Goal: Navigation & Orientation: Find specific page/section

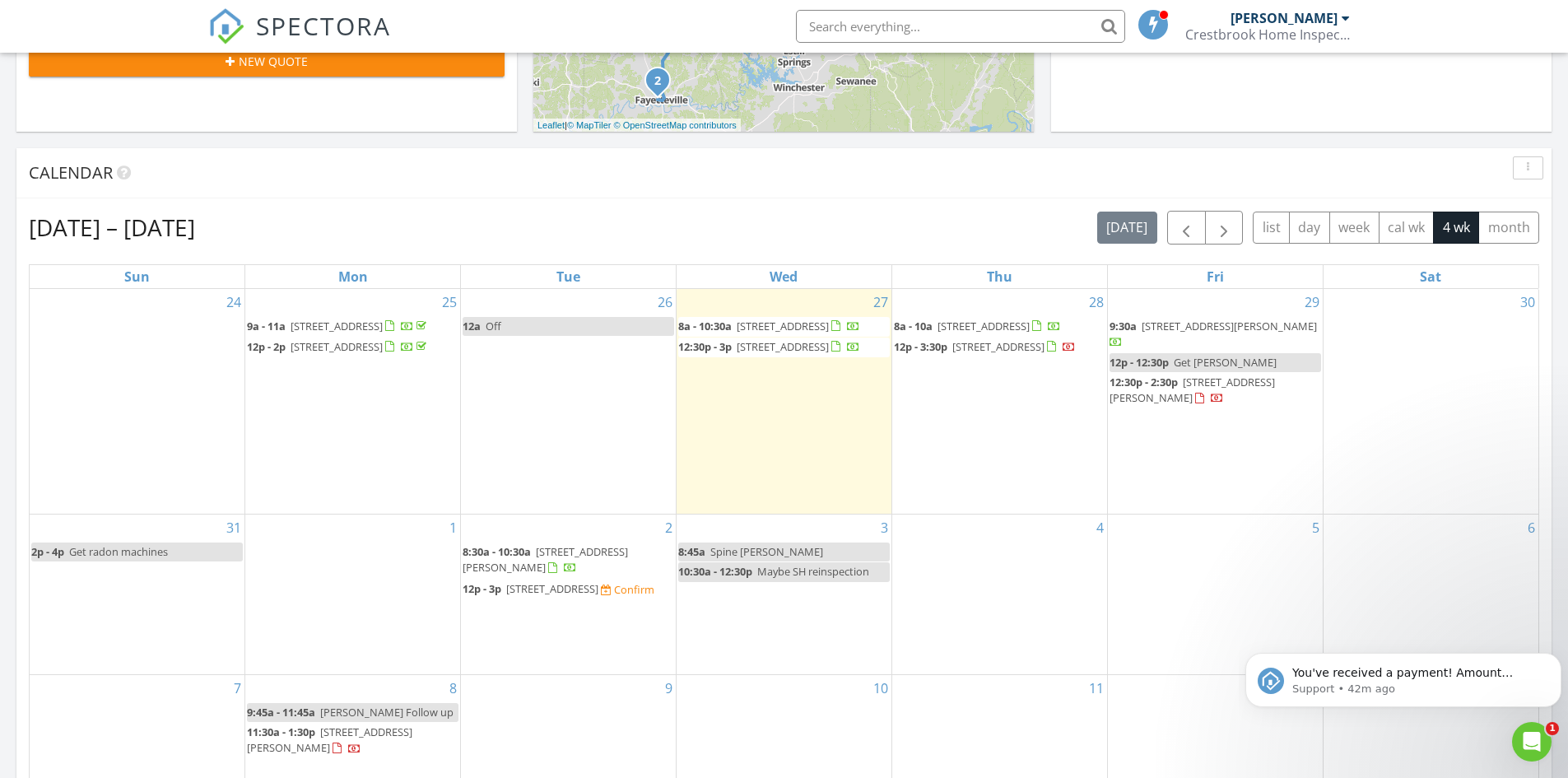
scroll to position [1523, 1594]
click at [1523, 729] on icon "Open Intercom Messenger" at bounding box center [1530, 740] width 27 height 27
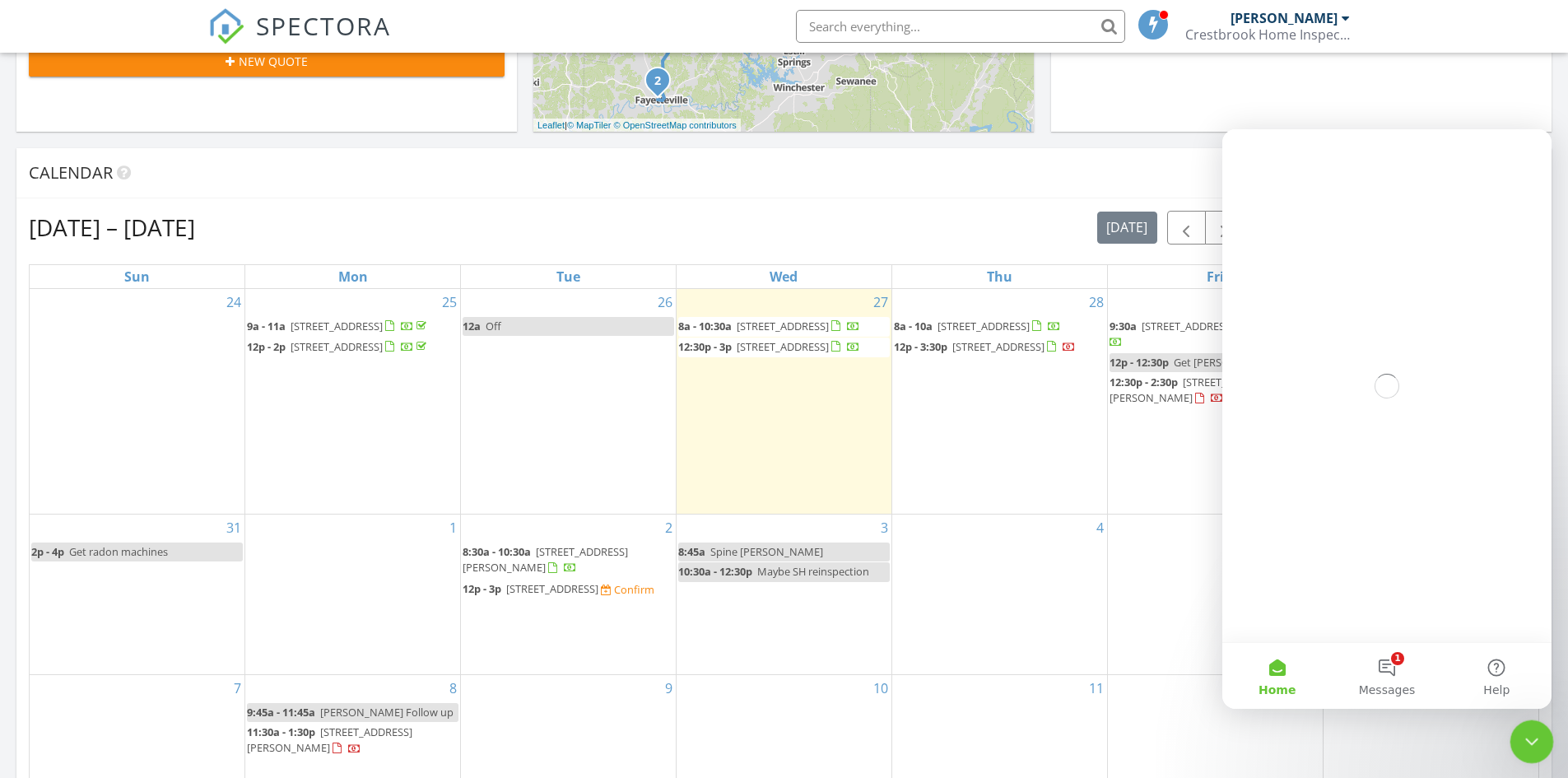
scroll to position [0, 0]
click at [1383, 660] on button "1 Messages" at bounding box center [1387, 675] width 110 height 66
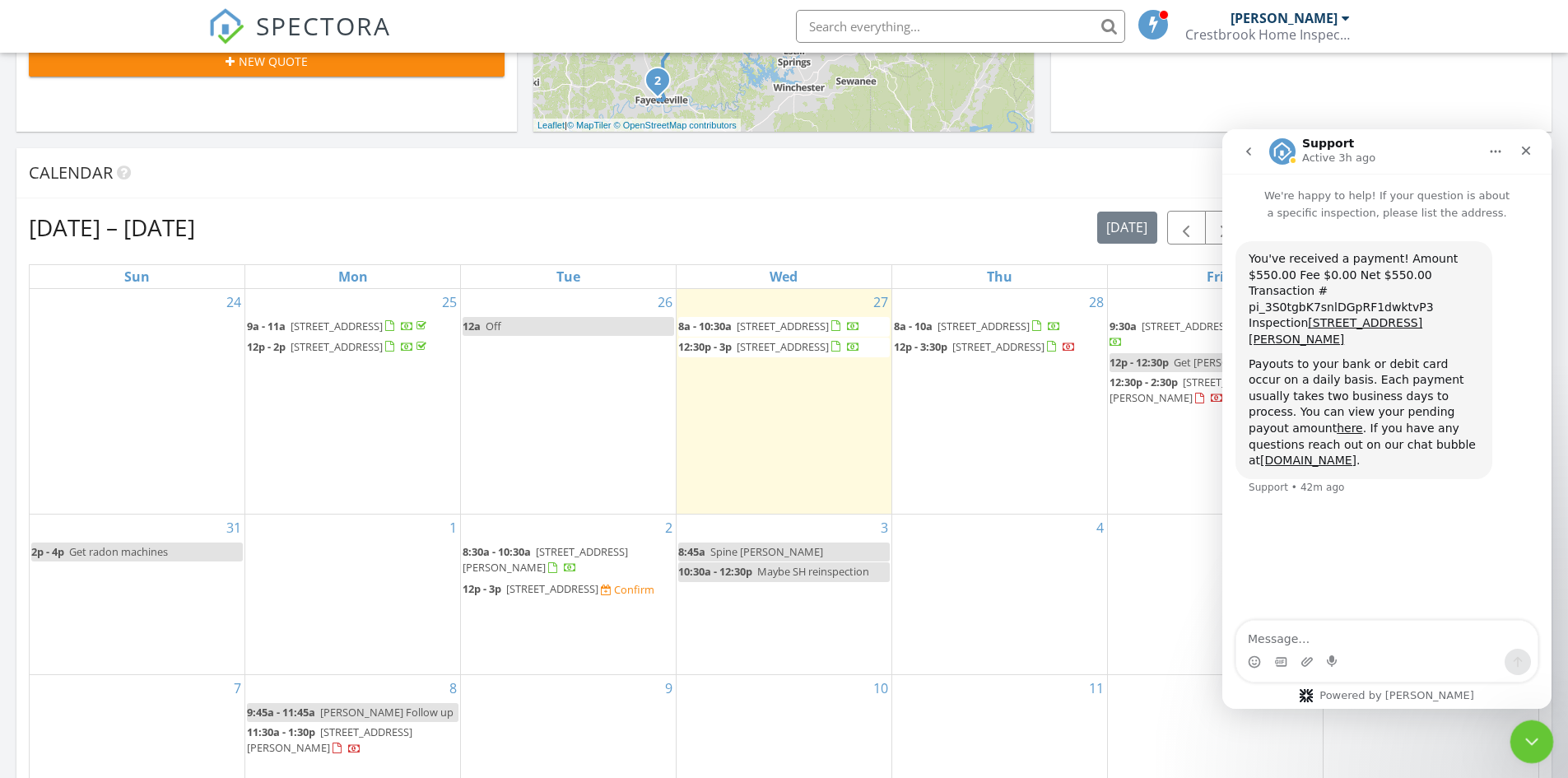
click at [1532, 746] on icon "Close Intercom Messenger" at bounding box center [1530, 740] width 20 height 20
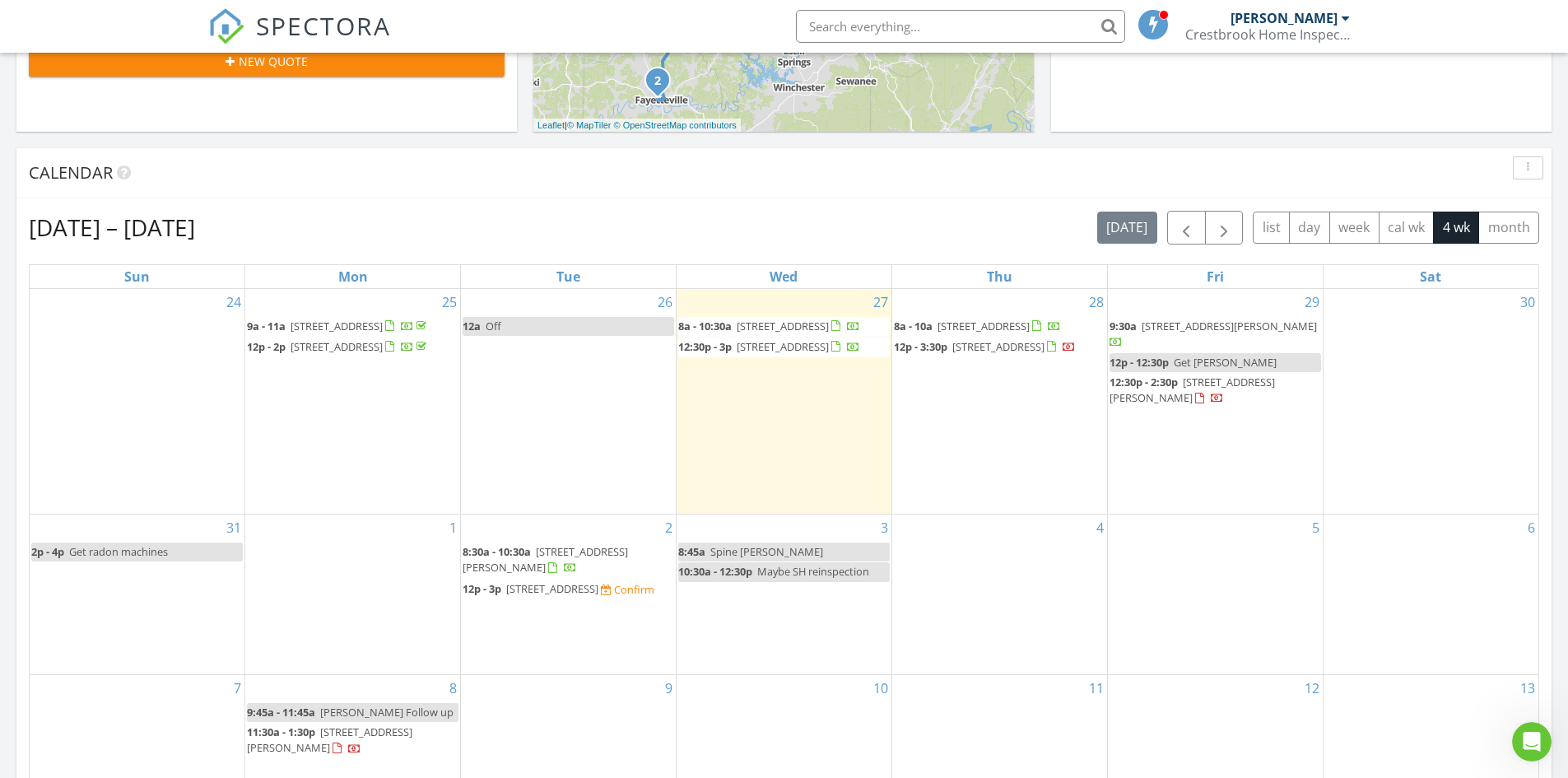
click at [454, 213] on div "Aug 24 – Sep 20, 2025 today list day week cal wk 4 wk month" at bounding box center [784, 227] width 1510 height 34
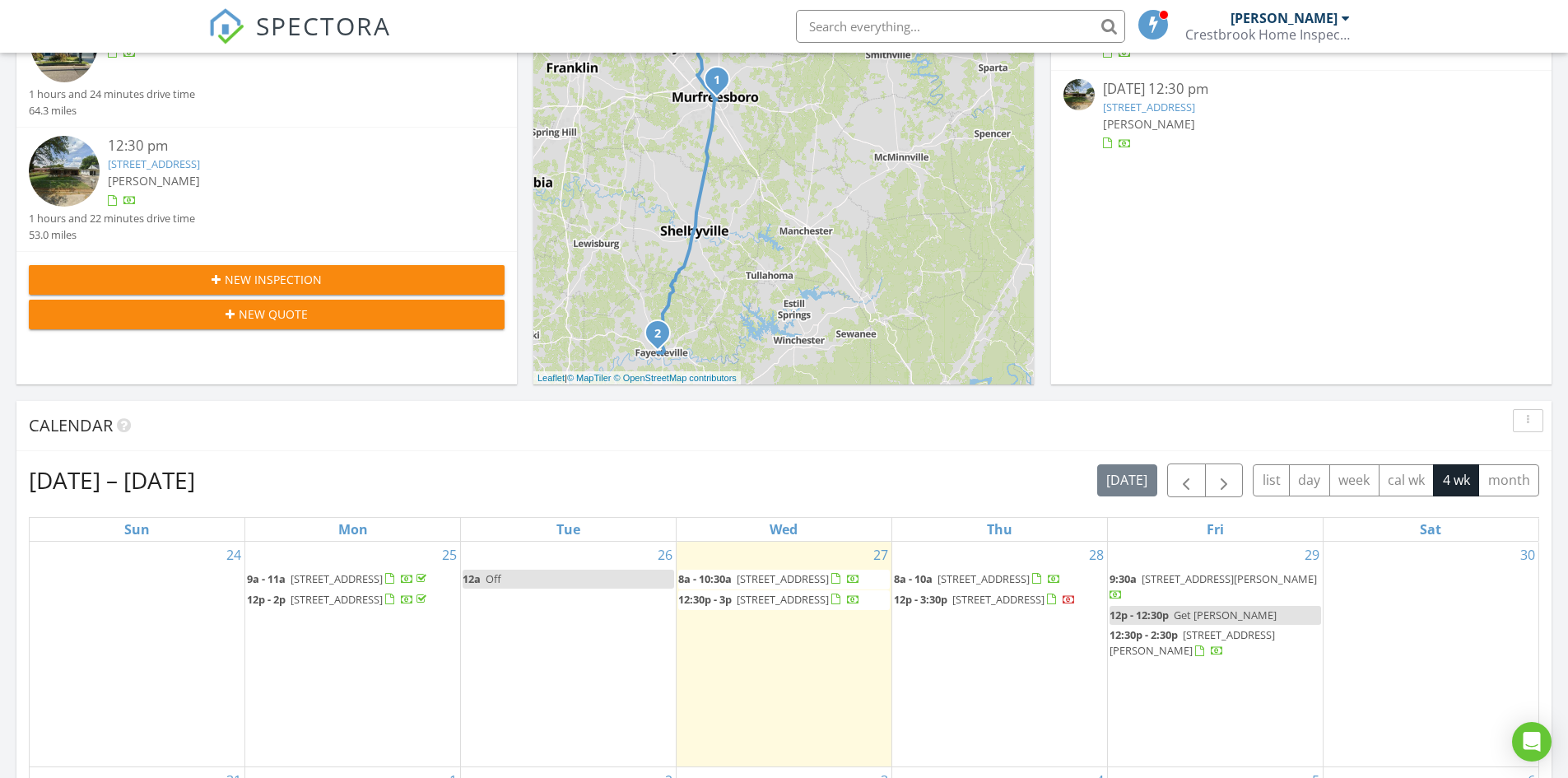
scroll to position [412, 0]
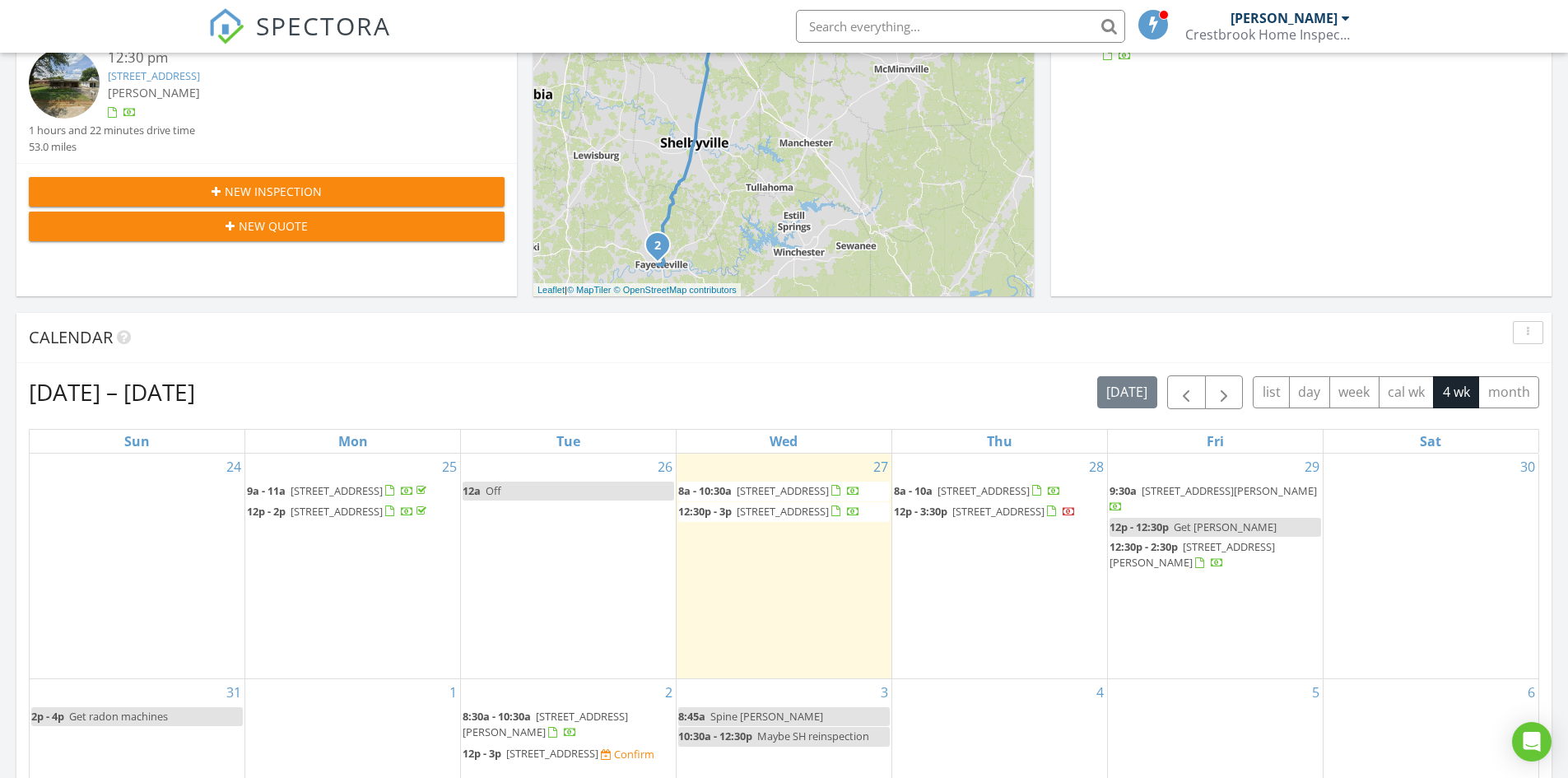
click at [1209, 549] on span "106 S Hartmann Dr, Lebanon 37090" at bounding box center [1192, 554] width 166 height 30
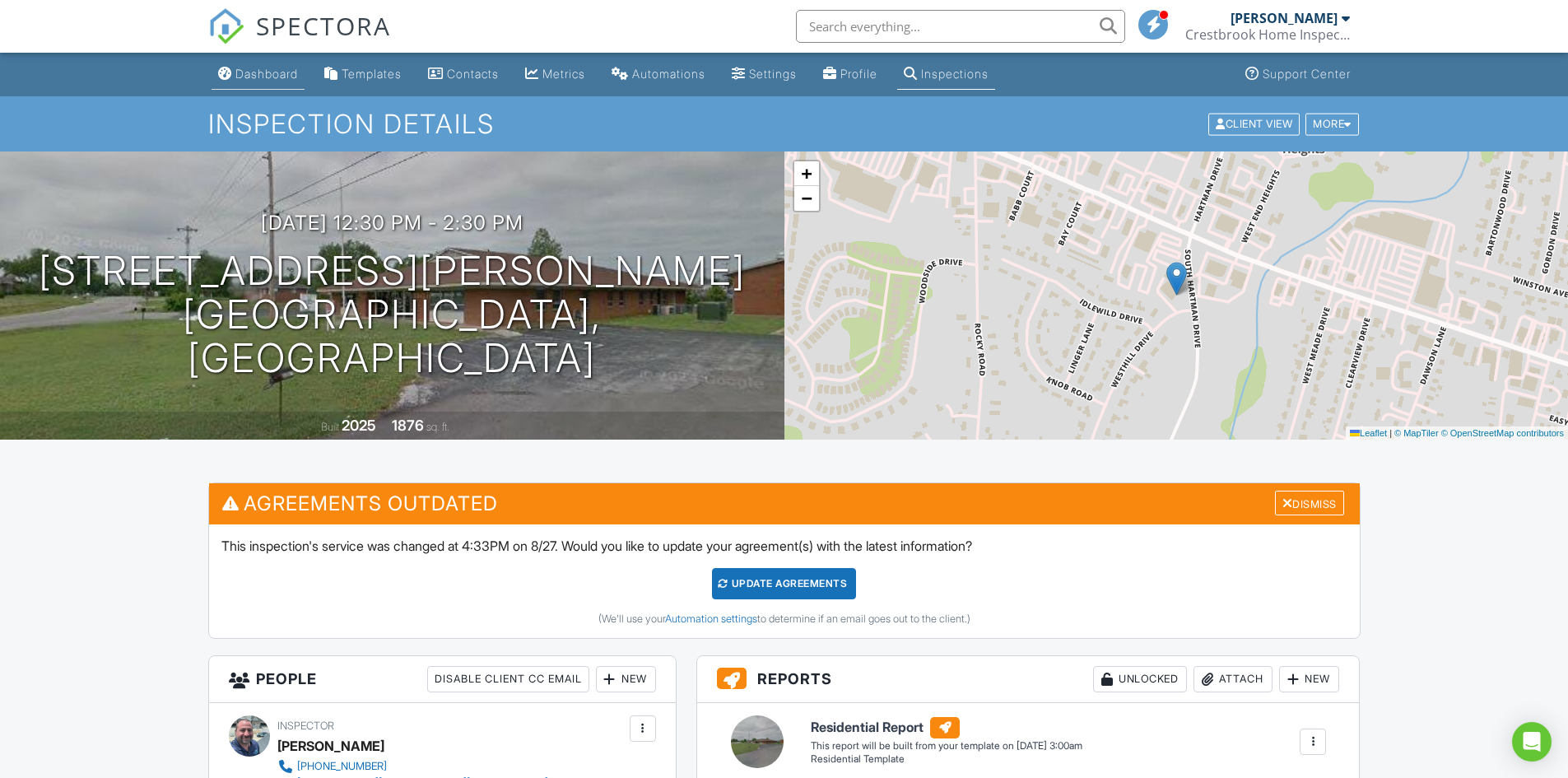
click at [274, 75] on div "Dashboard" at bounding box center [266, 73] width 62 height 14
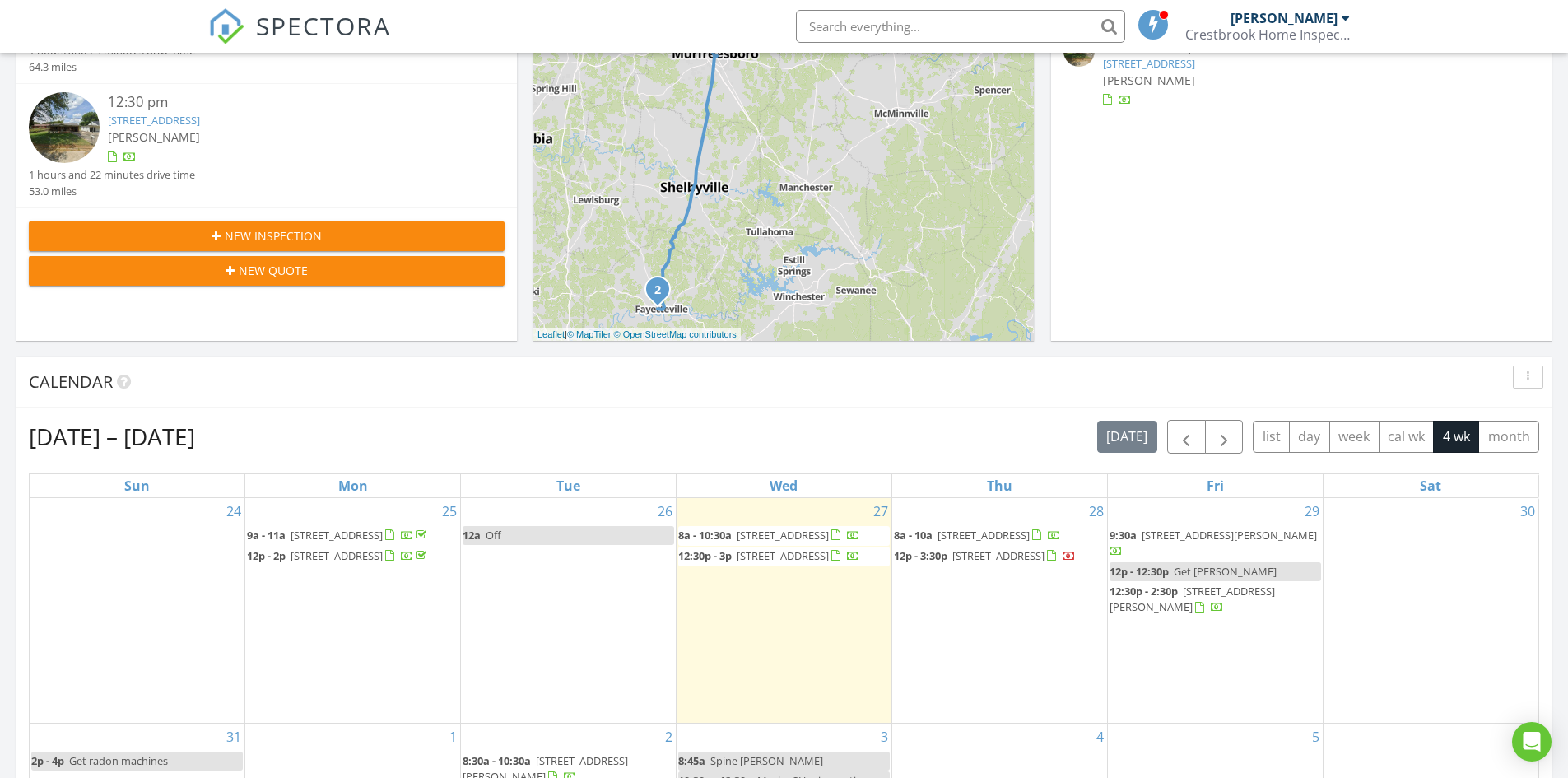
scroll to position [330, 0]
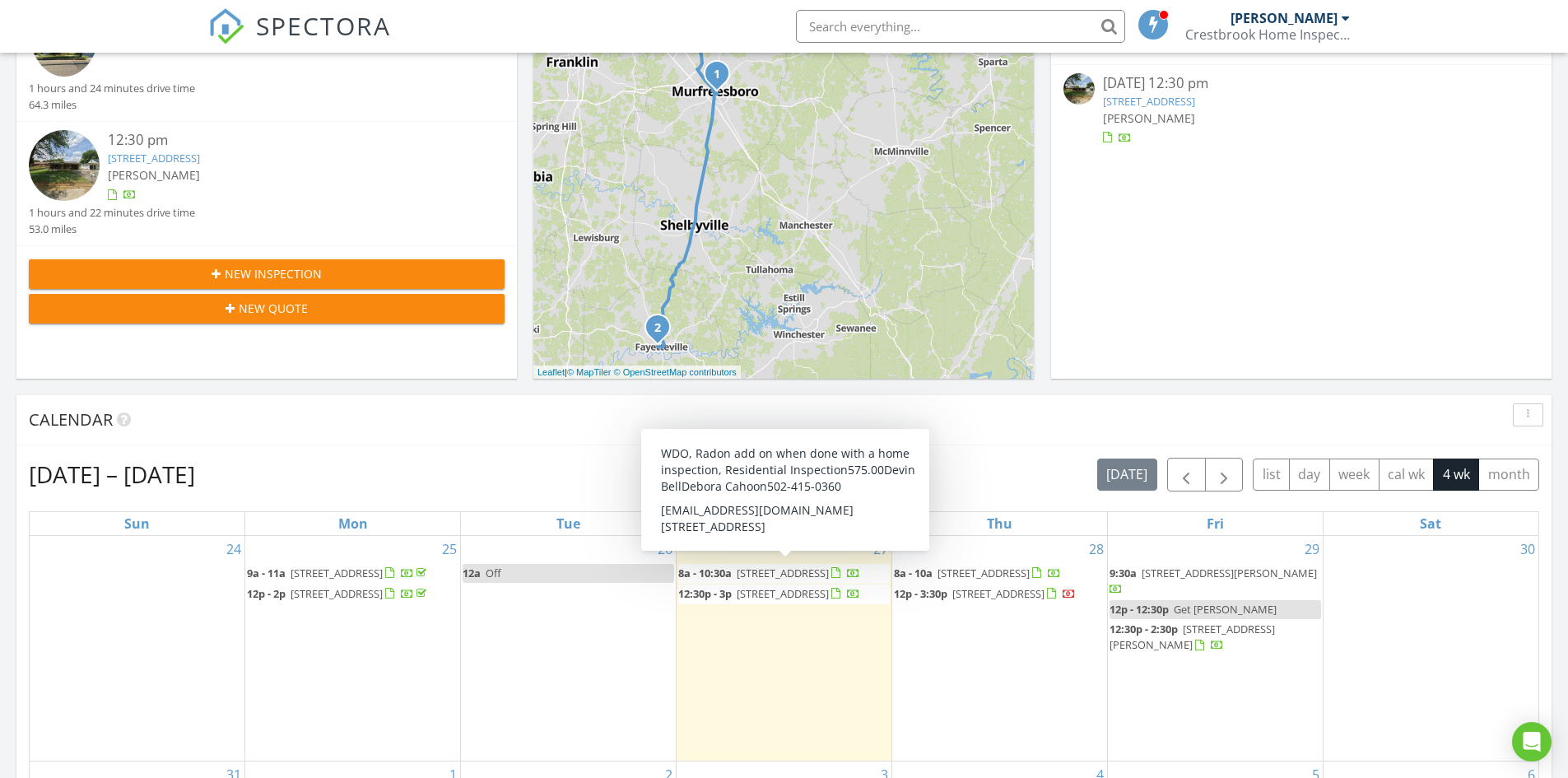
click at [816, 577] on span "419 E State St, Murfreesboro 37130" at bounding box center [783, 573] width 92 height 15
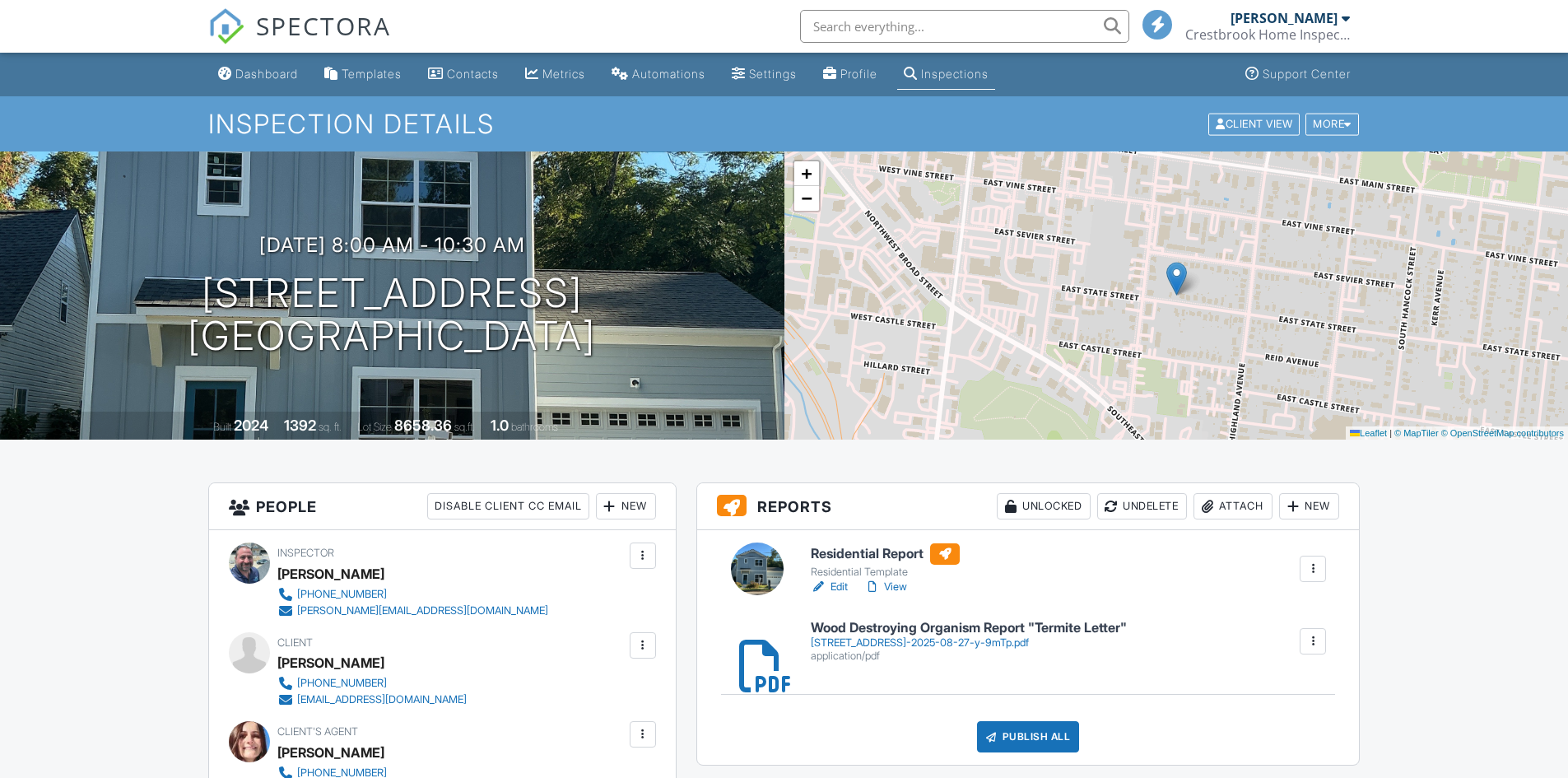
click at [871, 556] on h6 "Residential Report" at bounding box center [885, 553] width 149 height 21
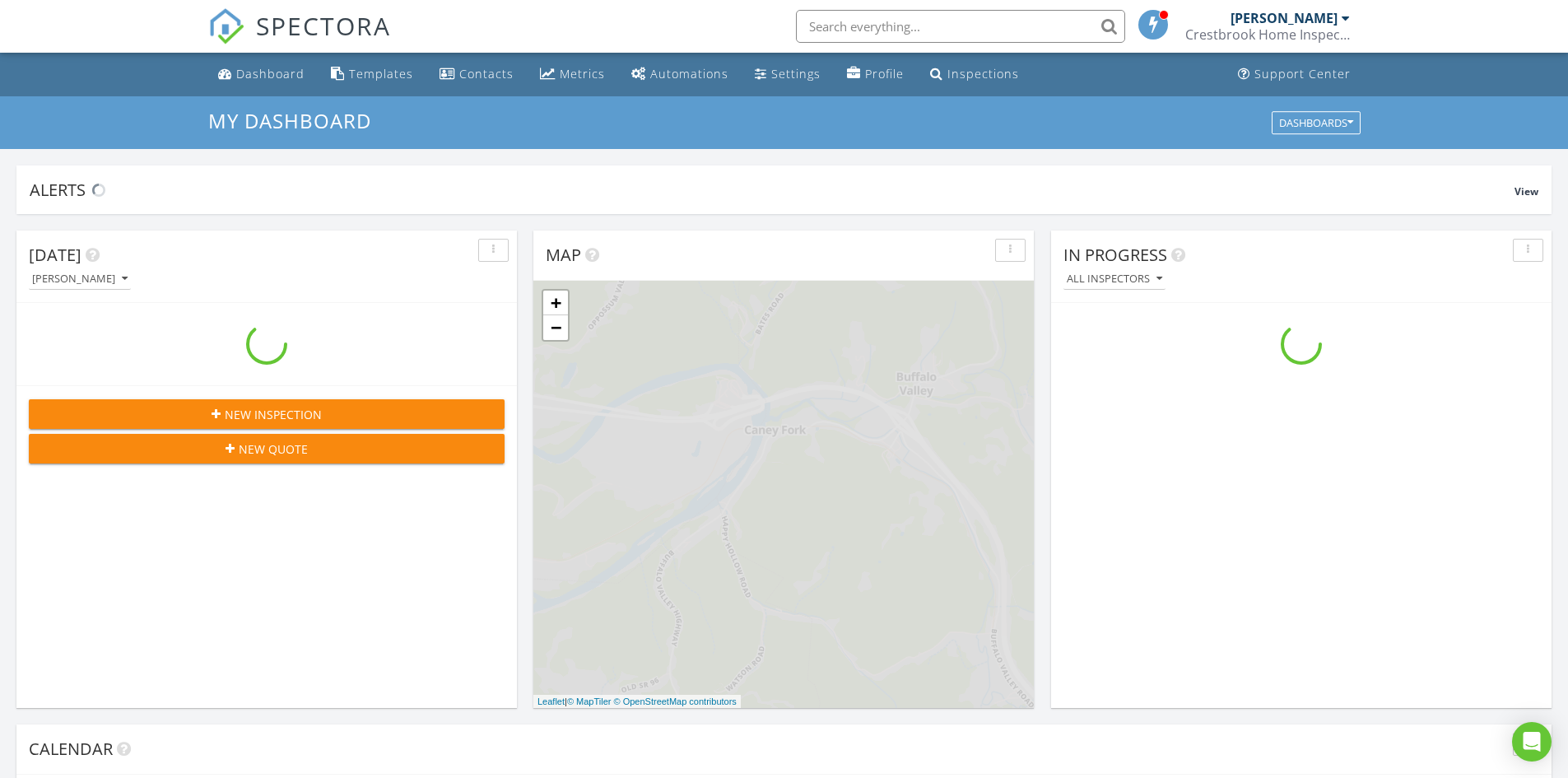
scroll to position [1523, 1594]
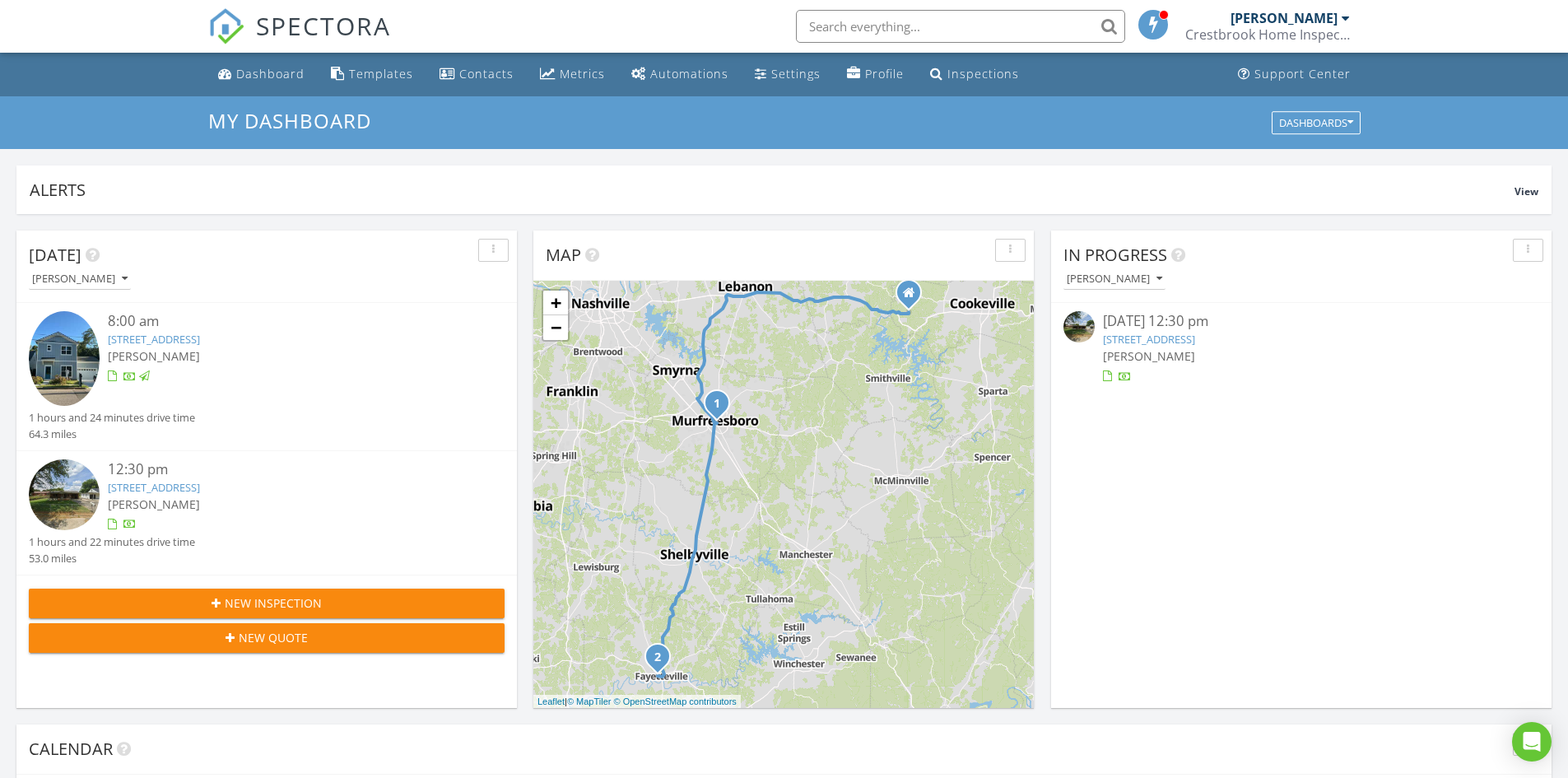
click at [161, 482] on link "[STREET_ADDRESS]" at bounding box center [154, 487] width 92 height 15
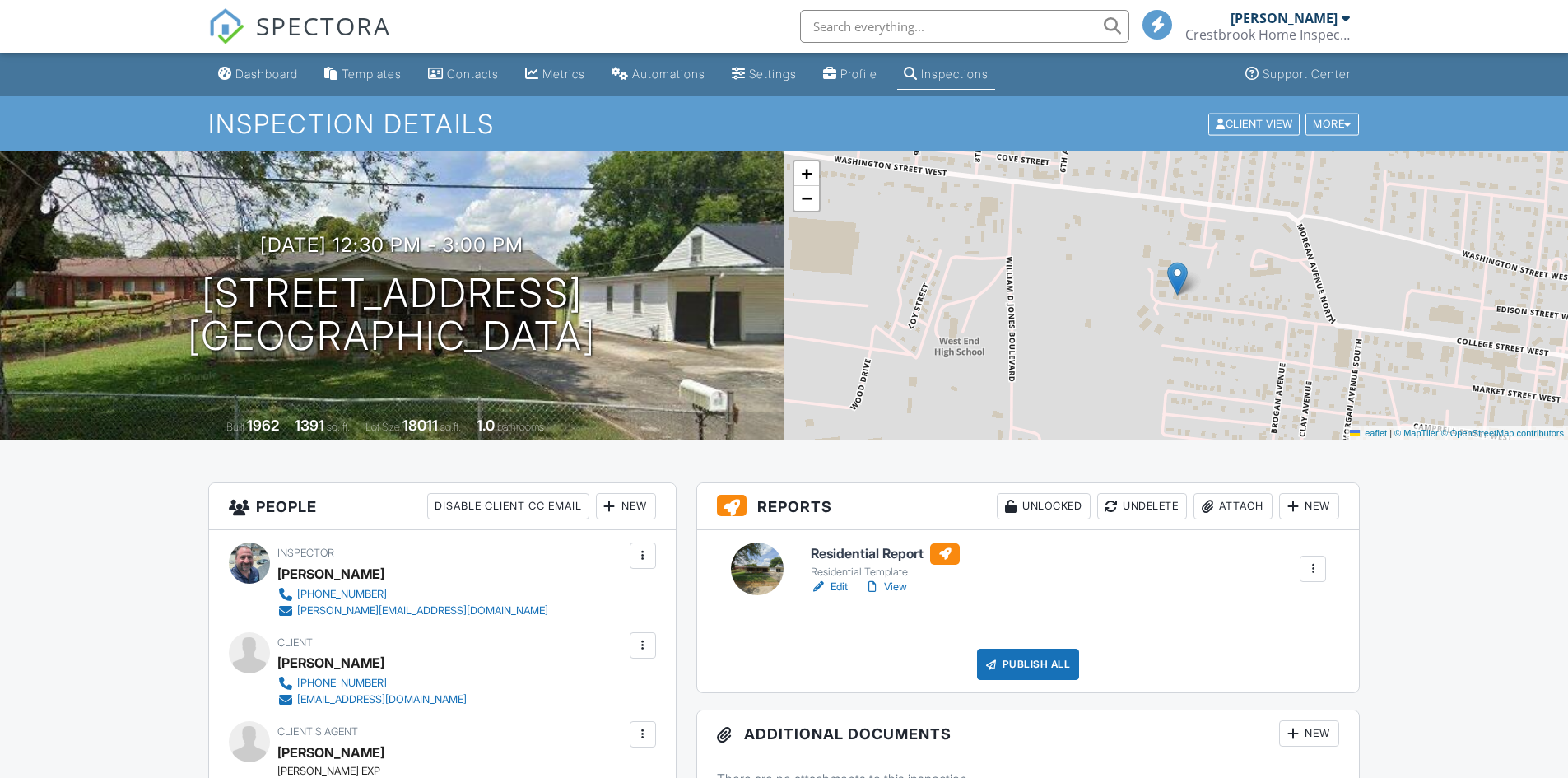
click at [891, 552] on h6 "Residential Report" at bounding box center [885, 553] width 149 height 21
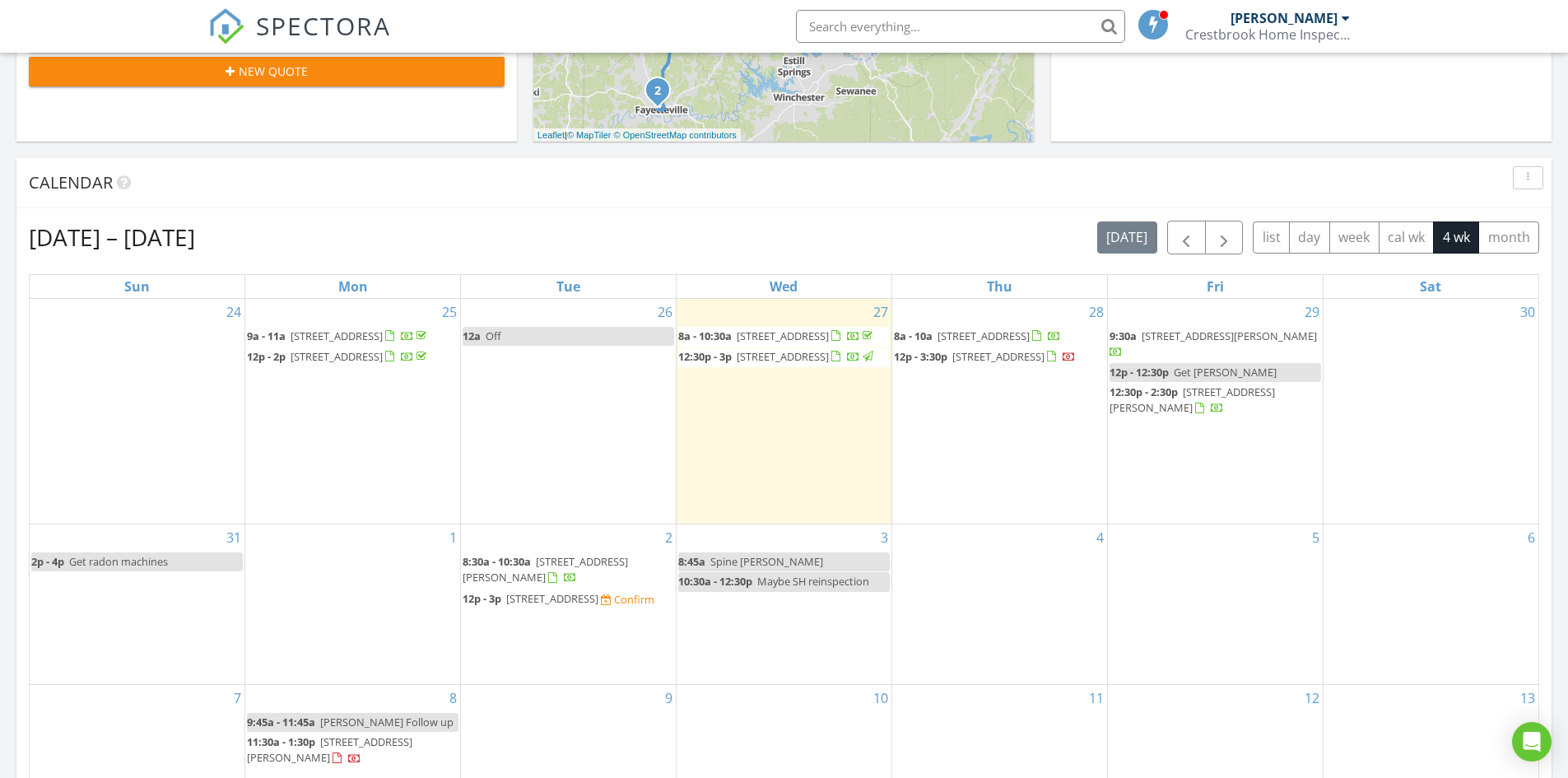
scroll to position [576, 0]
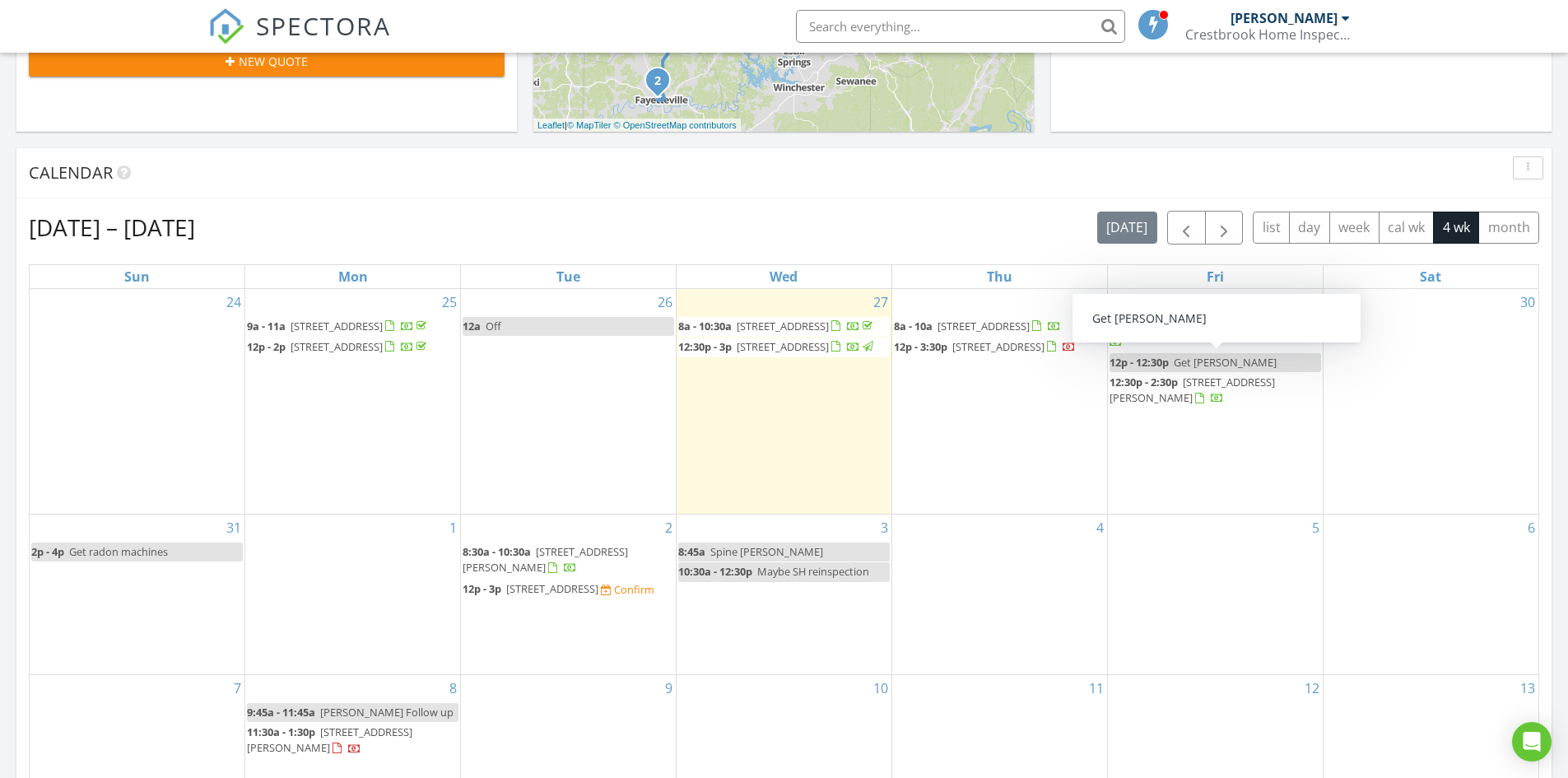
click at [1217, 167] on div "Calendar" at bounding box center [771, 172] width 1486 height 25
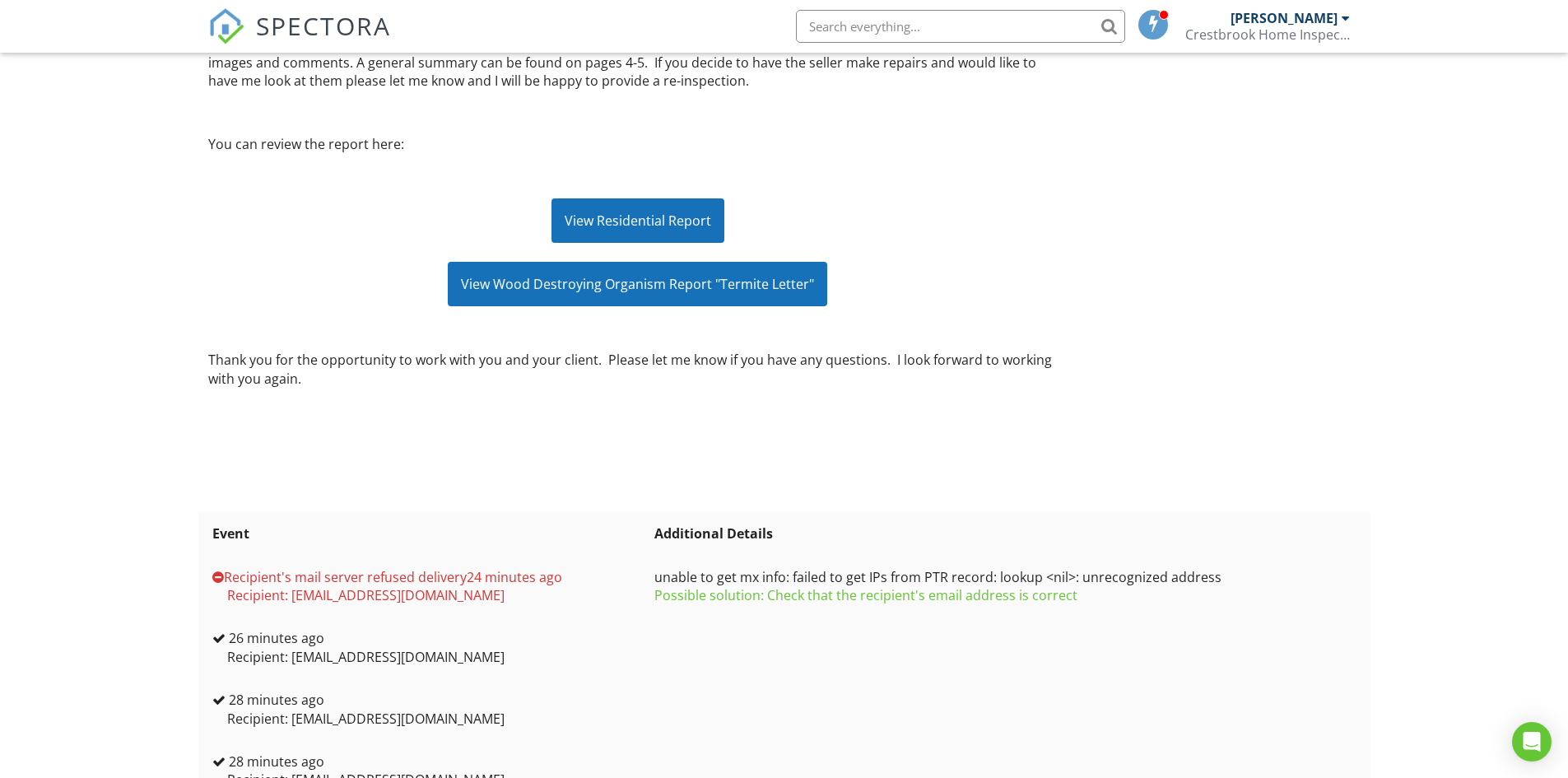
scroll to position [330, 0]
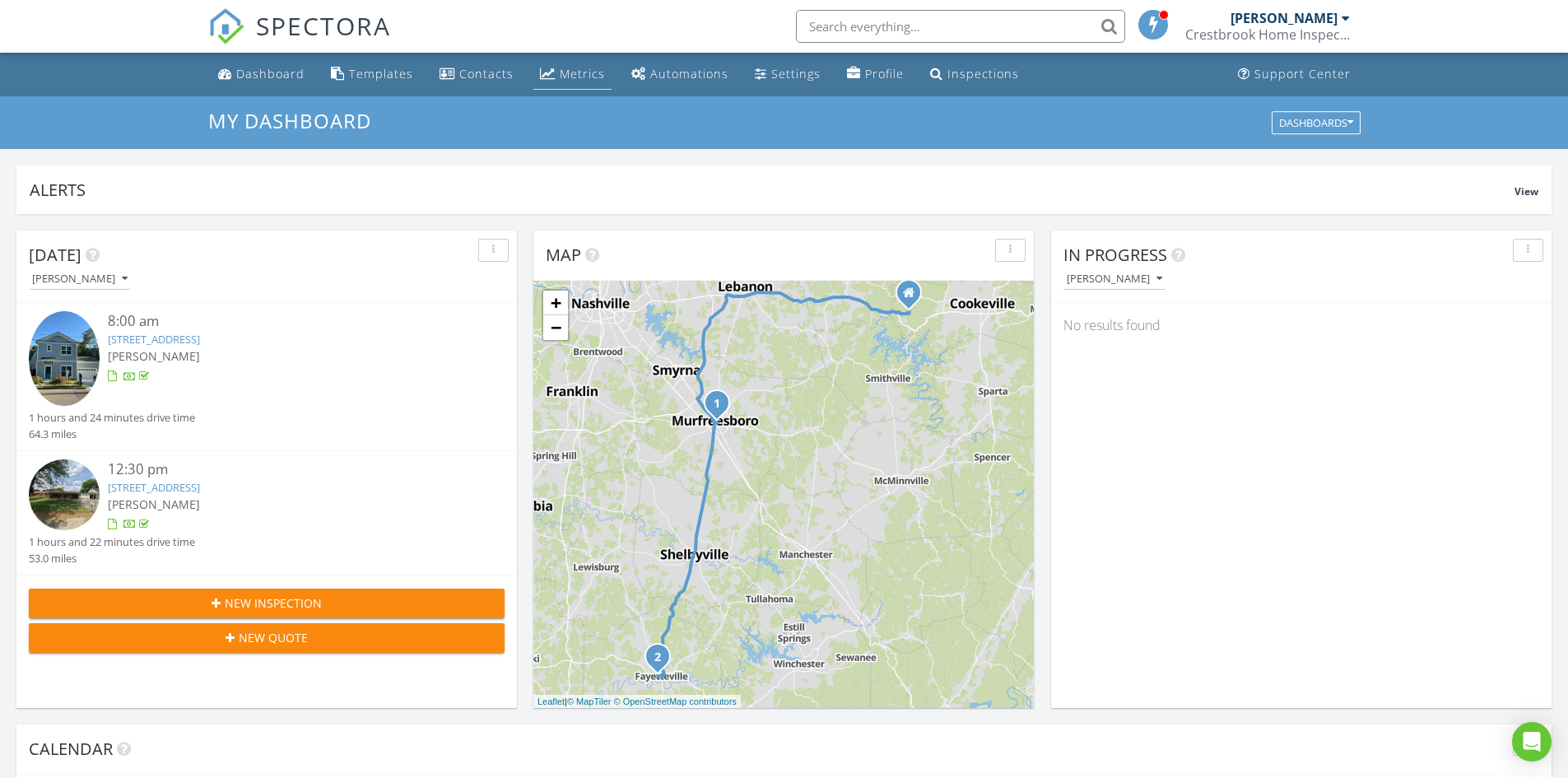
click at [559, 80] on div "Metrics" at bounding box center [581, 73] width 45 height 16
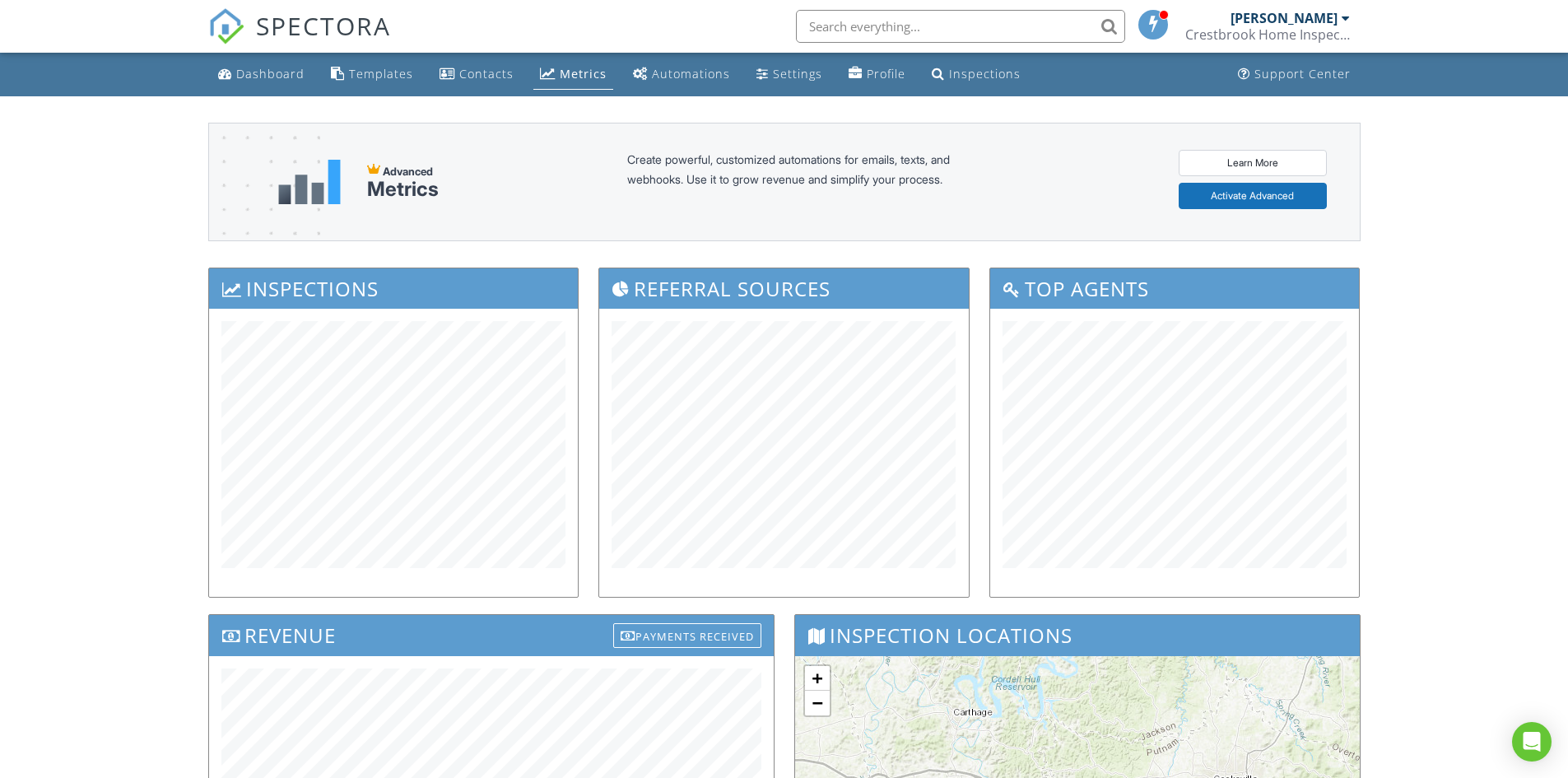
click at [28, 355] on div "Dashboard Templates Contacts Metrics Automations Settings Profile Inspections S…" at bounding box center [784, 659] width 1568 height 1213
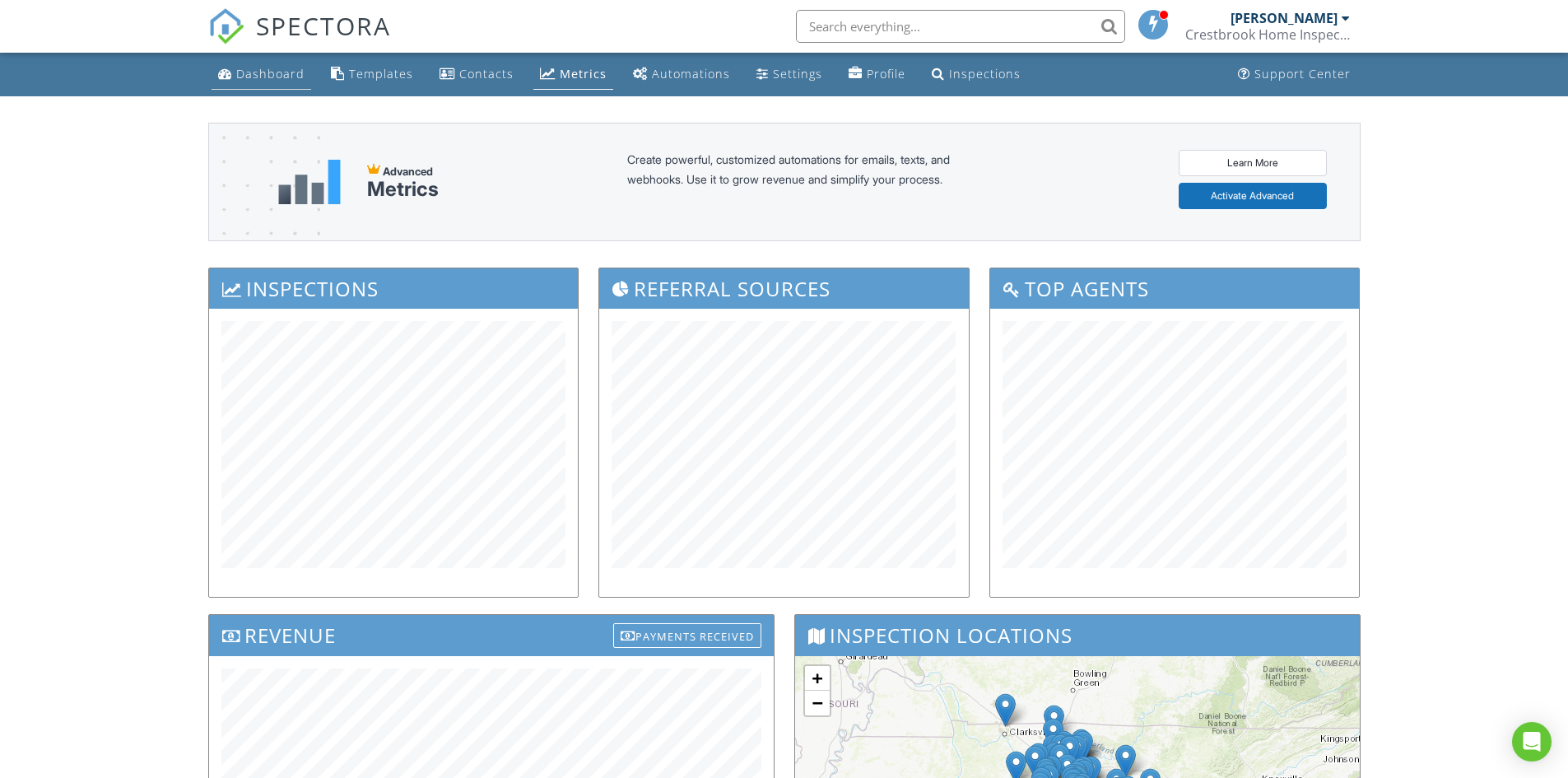
click at [265, 72] on div "Dashboard" at bounding box center [270, 73] width 69 height 16
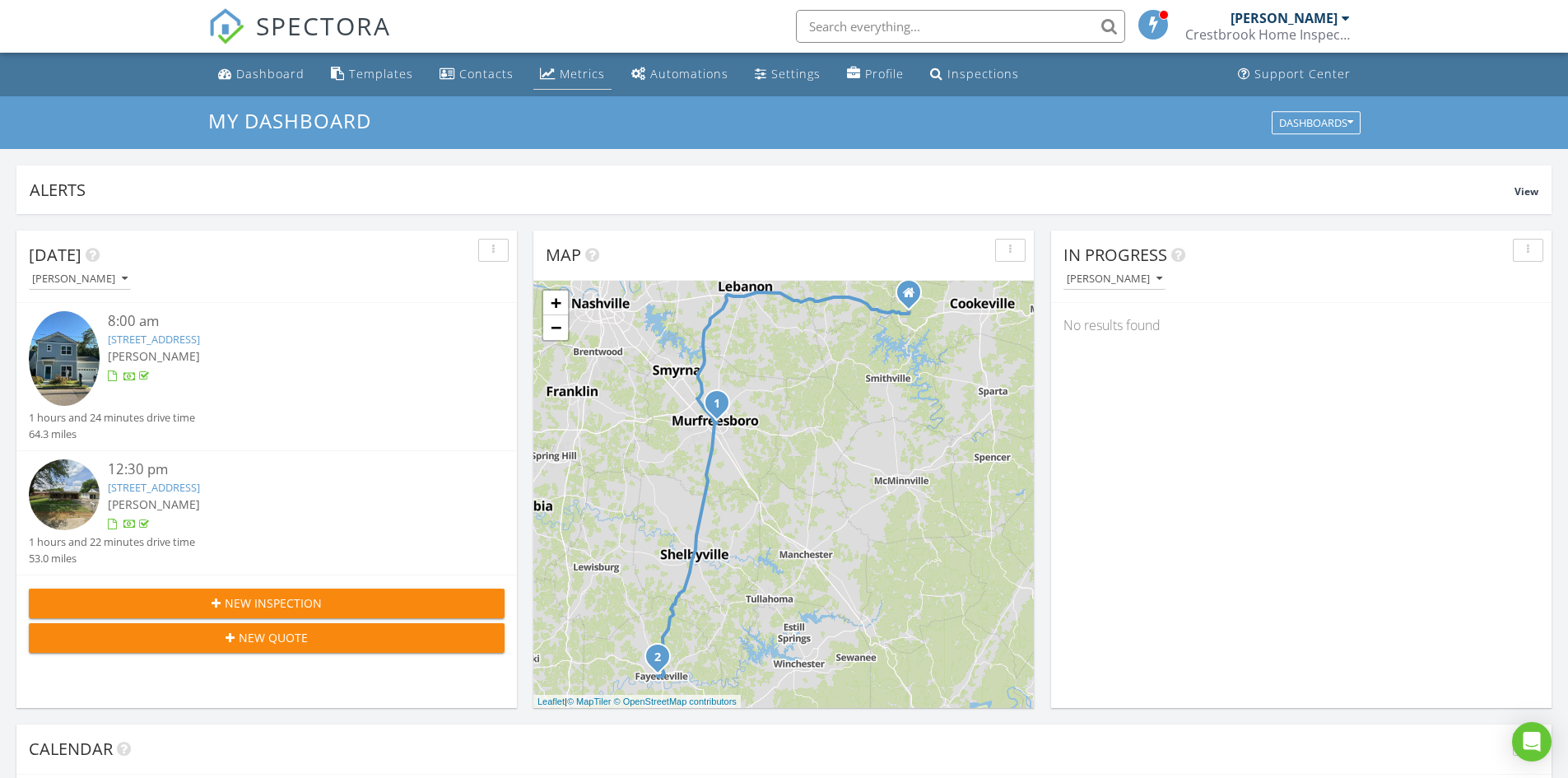
click at [576, 67] on div "Metrics" at bounding box center [581, 73] width 45 height 16
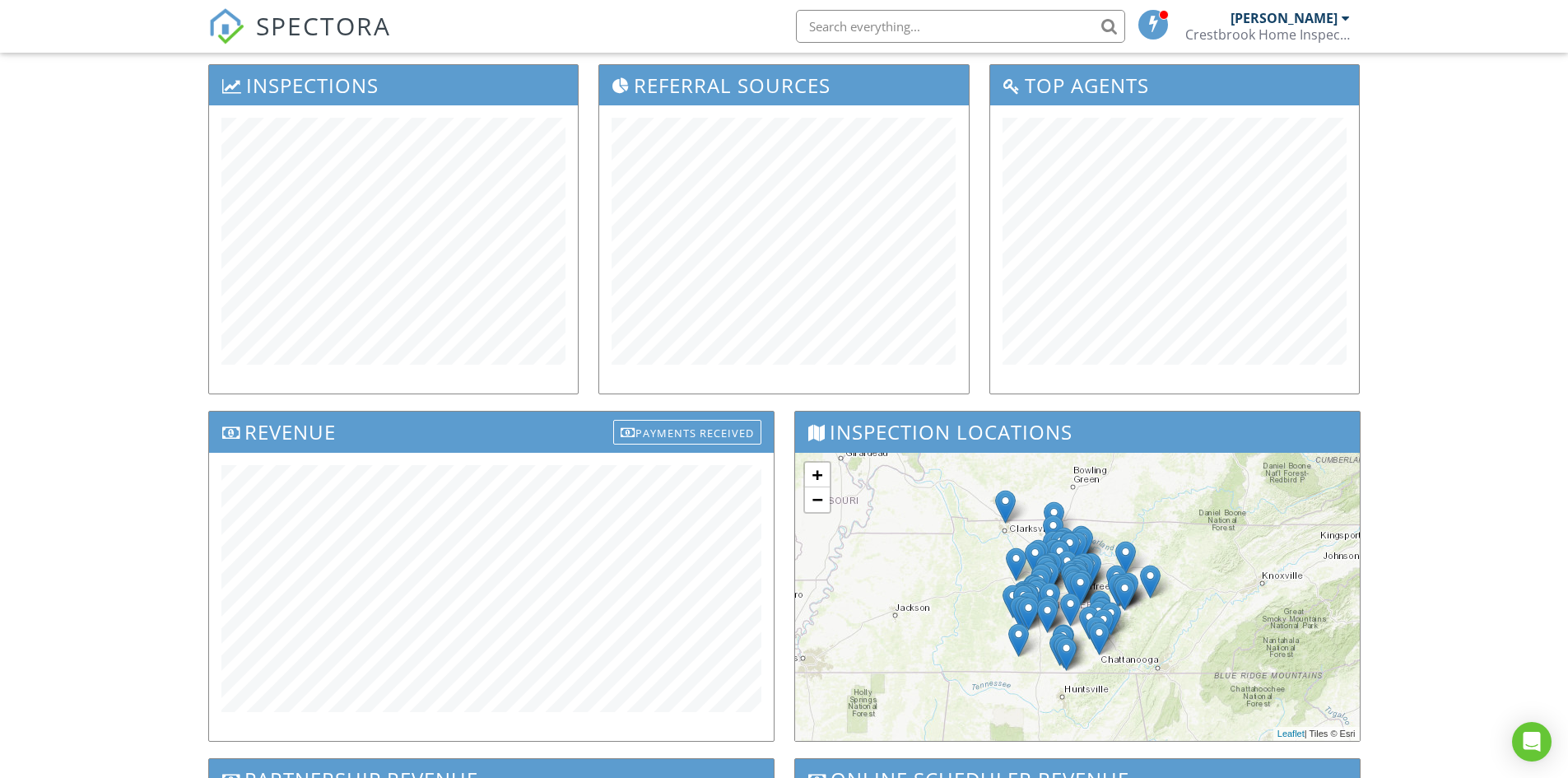
scroll to position [165, 0]
